Goal: Transaction & Acquisition: Purchase product/service

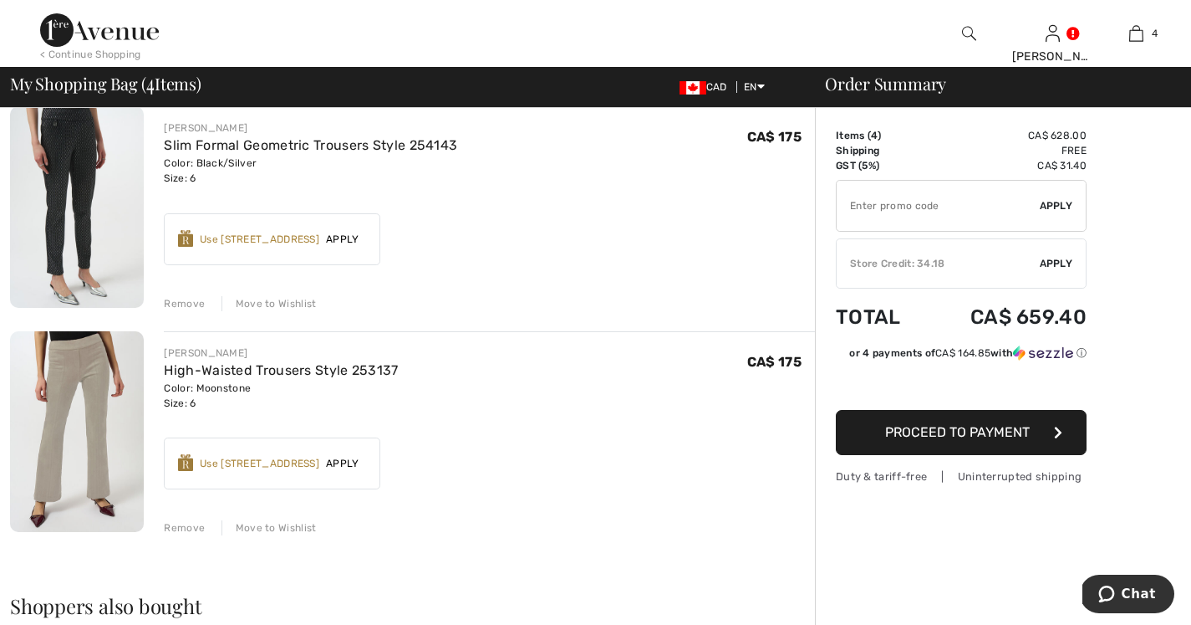
scroll to position [589, 0]
click at [1049, 258] on span "Apply" at bounding box center [1056, 263] width 33 height 15
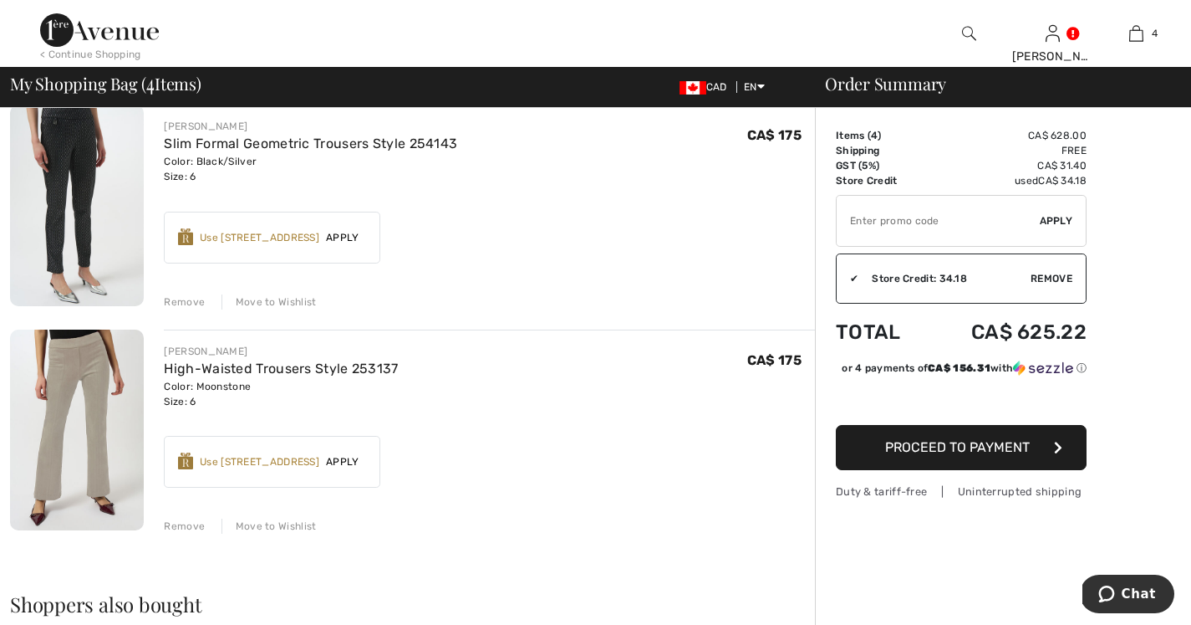
click at [1005, 441] on span "Proceed to Payment" at bounding box center [957, 447] width 145 height 16
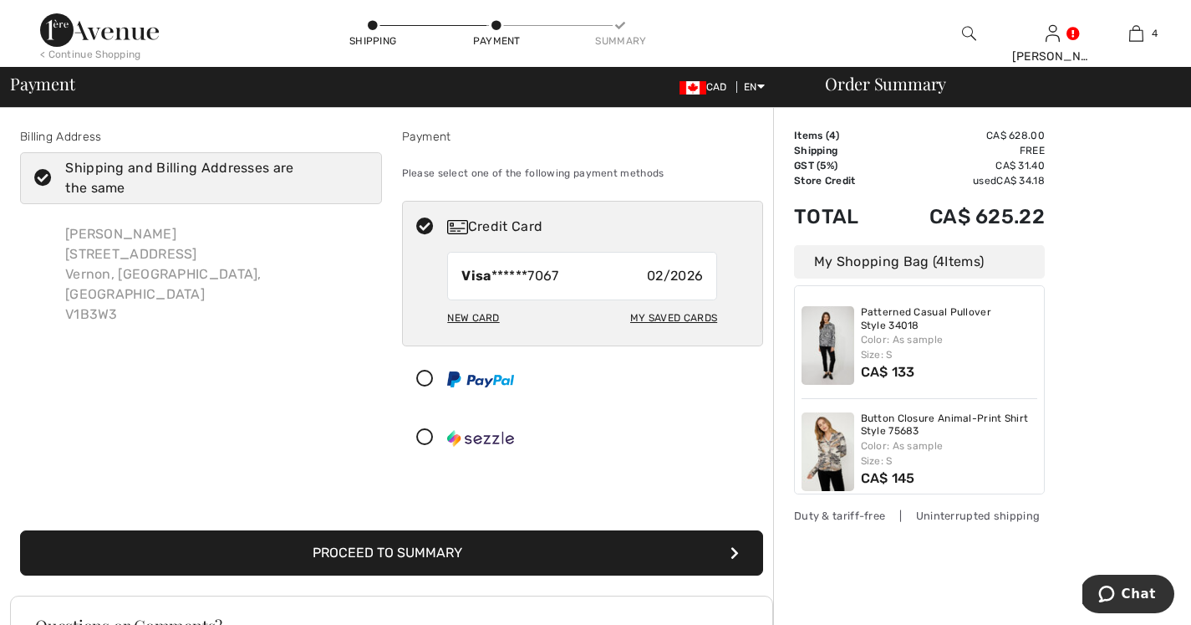
click at [635, 319] on div "My Saved Cards" at bounding box center [673, 317] width 87 height 28
radio input "true"
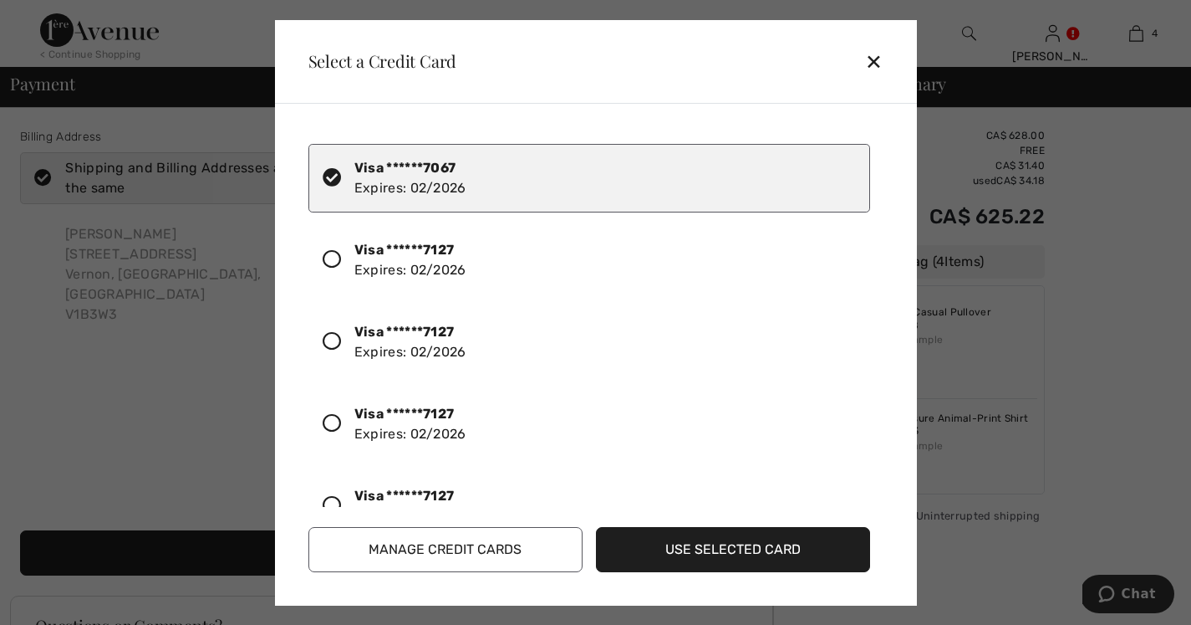
click at [330, 258] on icon at bounding box center [332, 259] width 18 height 18
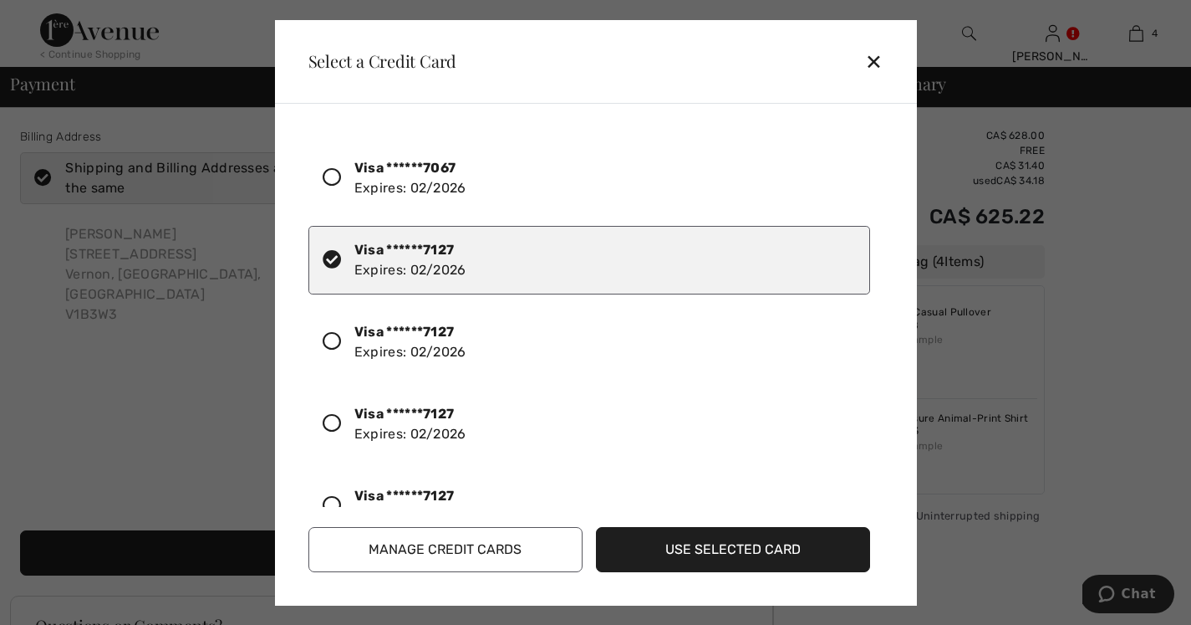
click at [410, 545] on button "Manage Credit Cards" at bounding box center [446, 549] width 274 height 45
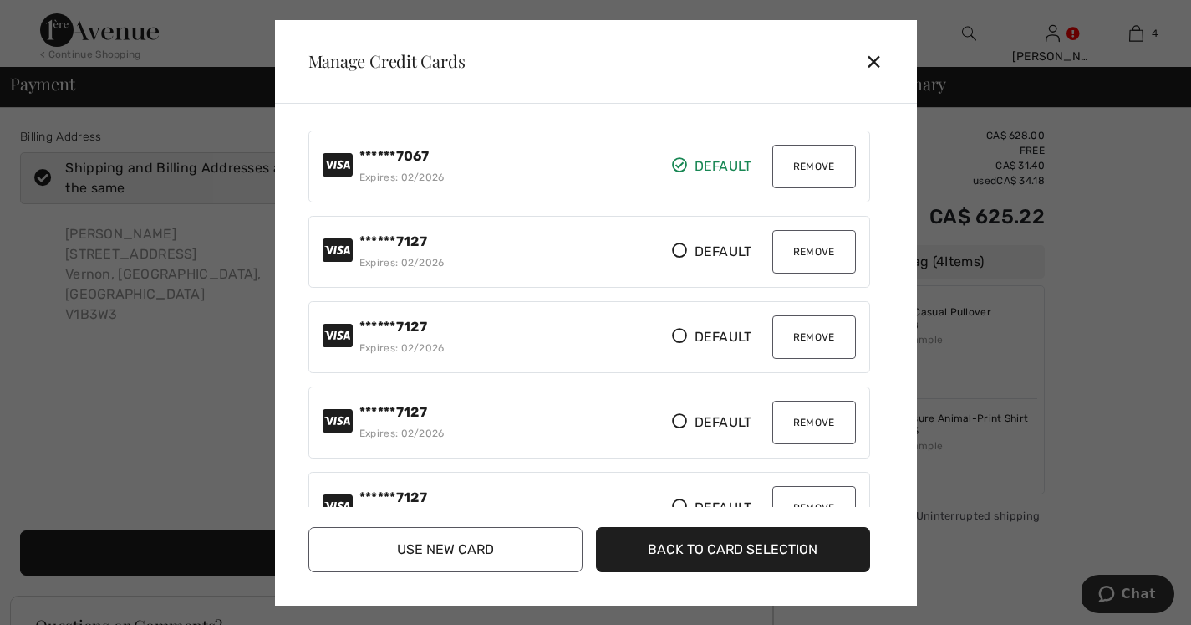
click at [803, 158] on button "Remove" at bounding box center [815, 166] width 84 height 43
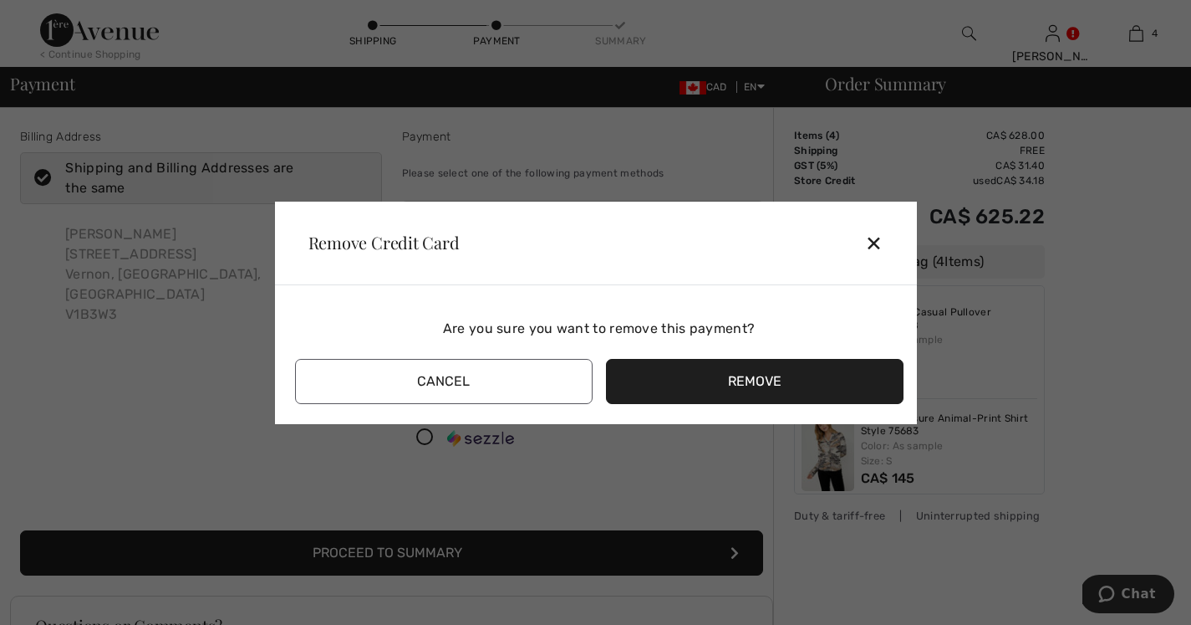
click at [746, 381] on button "Remove" at bounding box center [755, 381] width 298 height 45
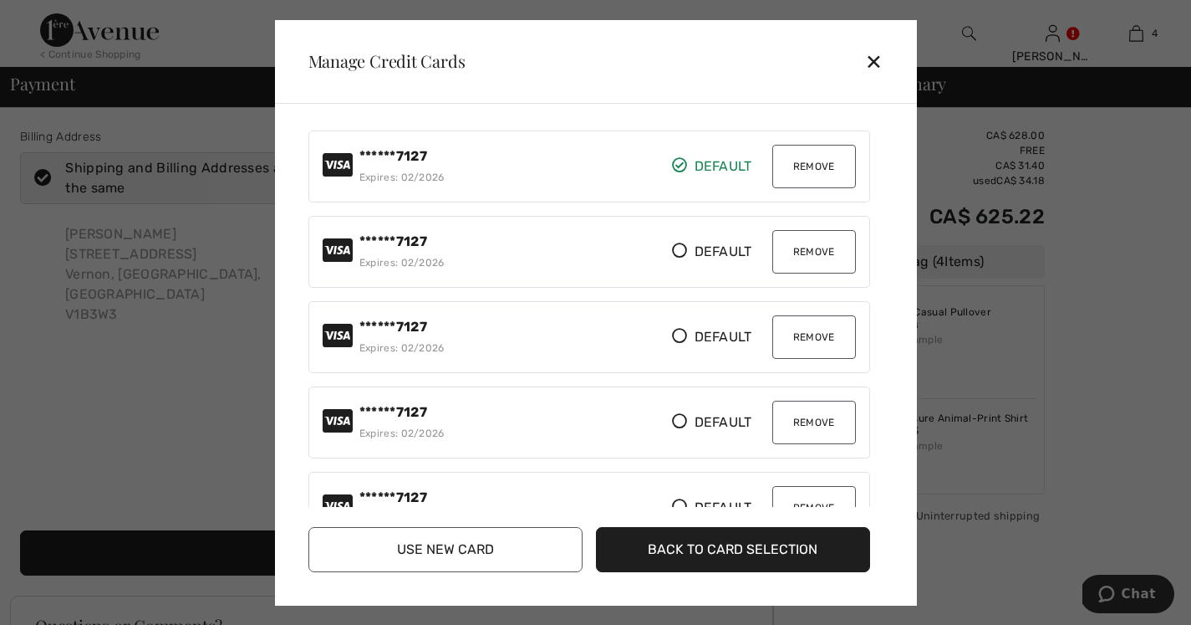
click at [670, 543] on button "Back to Card Selection" at bounding box center [733, 549] width 274 height 45
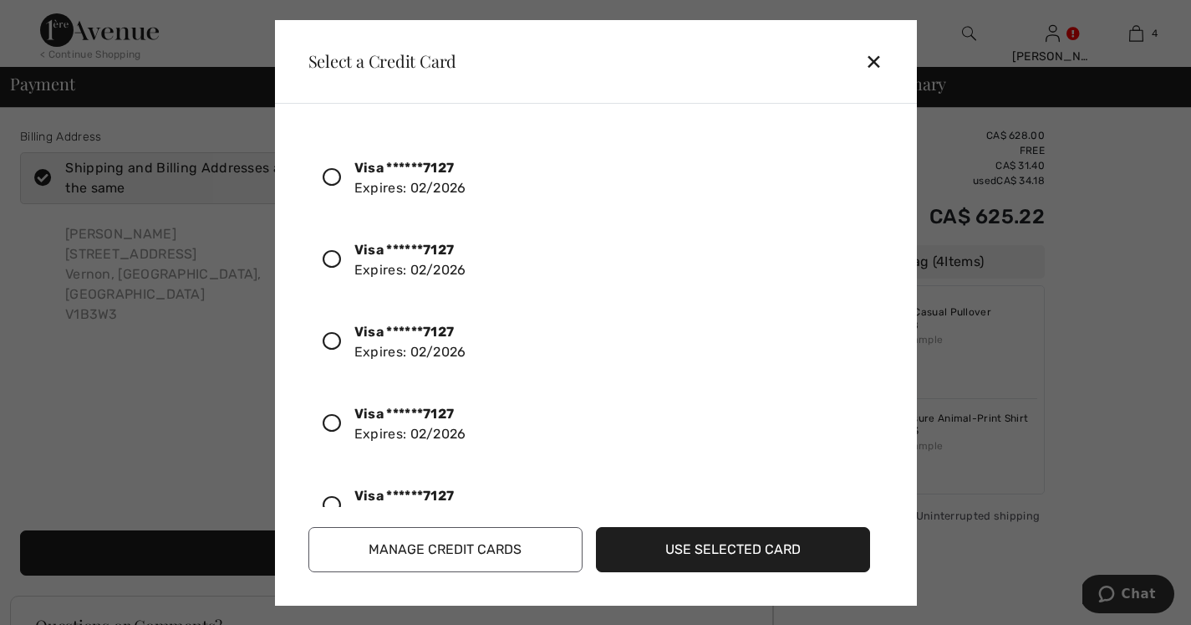
click at [333, 173] on icon at bounding box center [332, 177] width 18 height 18
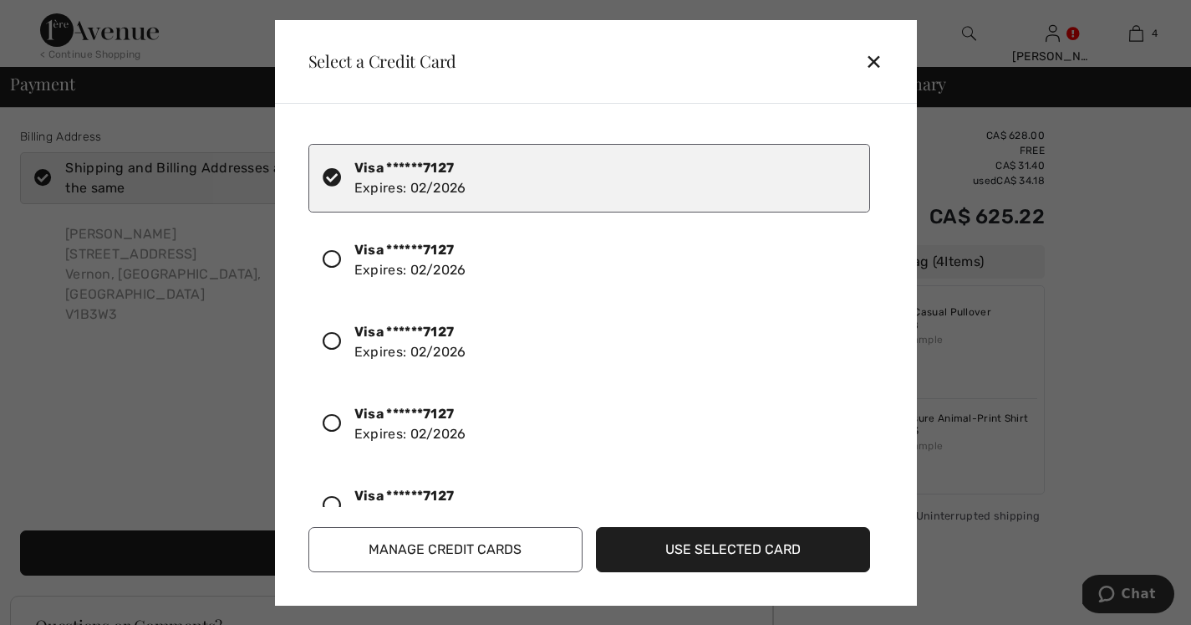
click at [679, 548] on button "Use Selected Card" at bounding box center [733, 549] width 274 height 45
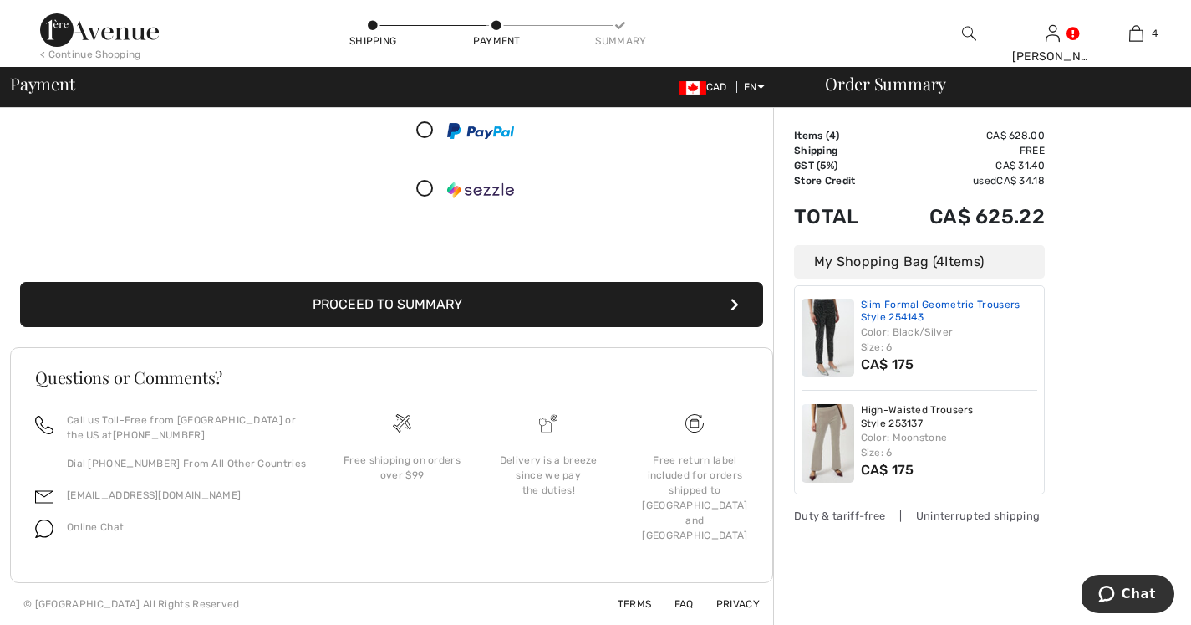
scroll to position [248, 0]
click at [477, 298] on button "Proceed to Summary" at bounding box center [391, 304] width 743 height 45
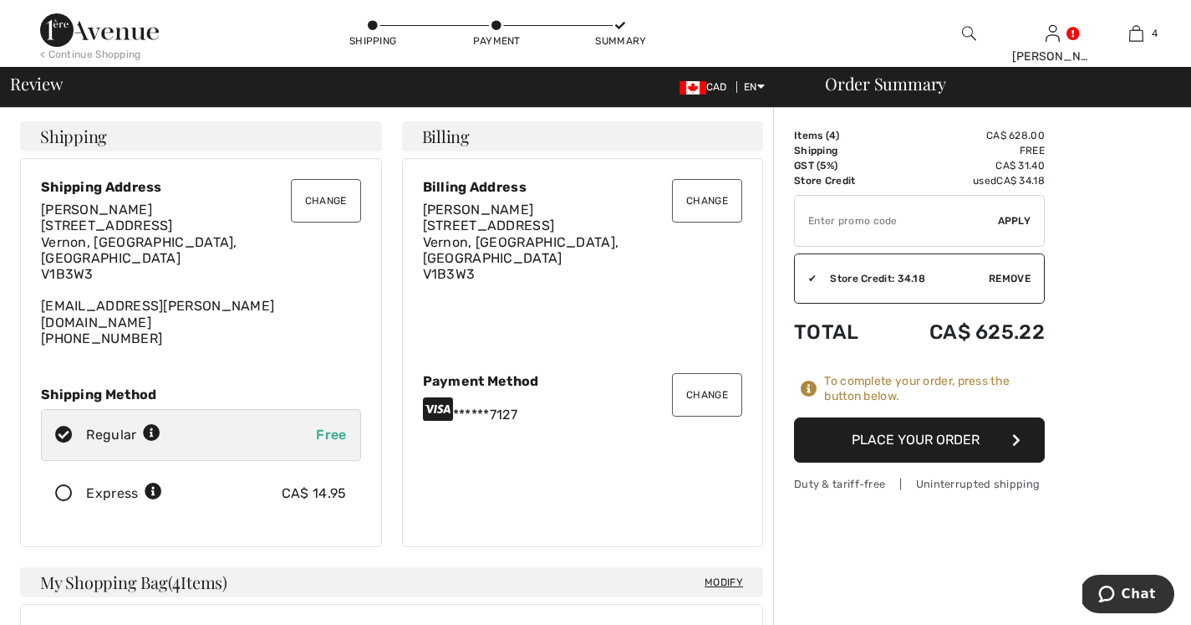
click at [901, 438] on button "Place Your Order" at bounding box center [919, 439] width 251 height 45
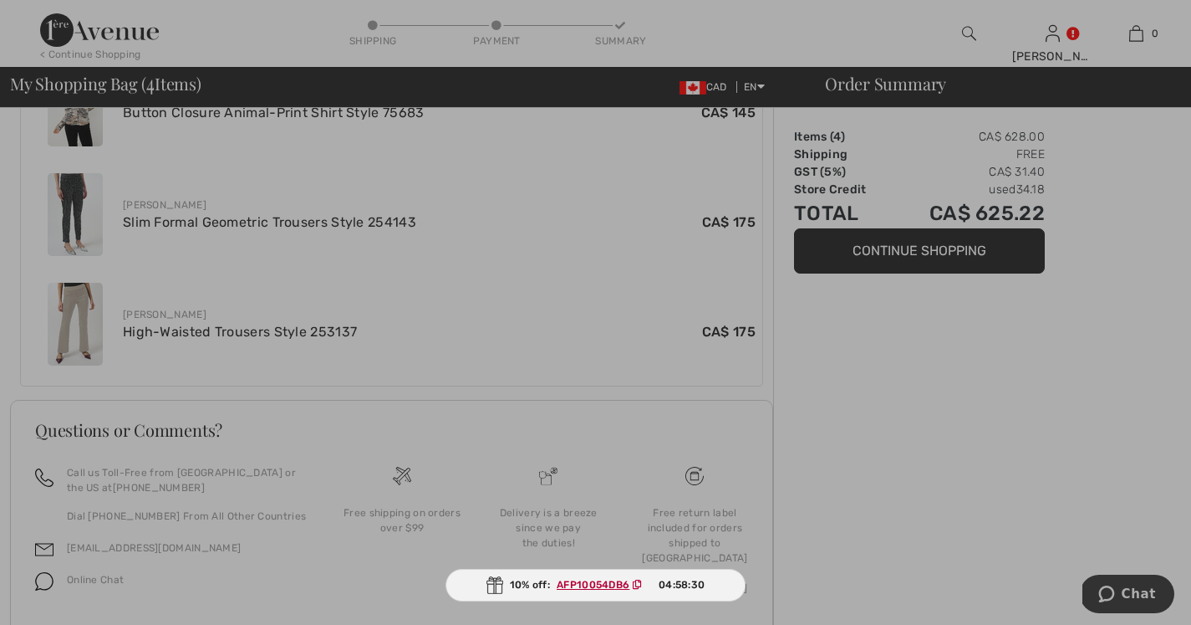
scroll to position [833, 0]
click at [1051, 32] on div at bounding box center [595, 312] width 1191 height 625
